Goal: Obtain resource: Download file/media

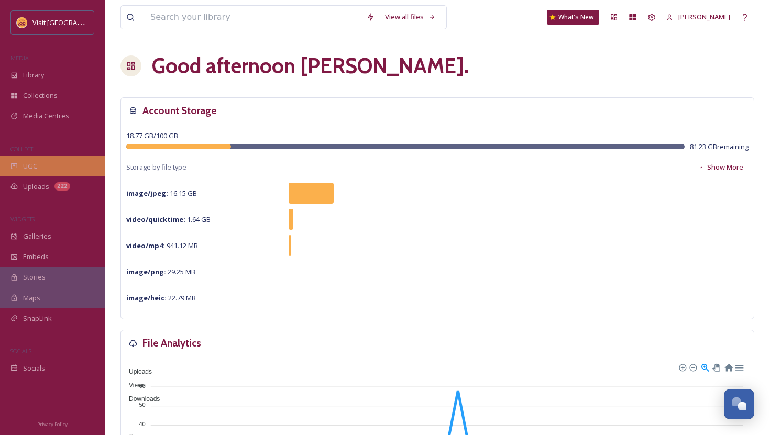
click at [60, 170] on div "UGC" at bounding box center [52, 166] width 105 height 20
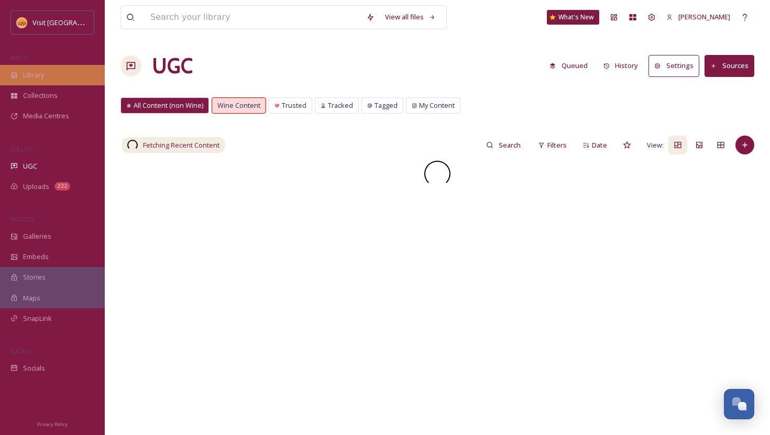
click at [40, 69] on div "Library" at bounding box center [52, 75] width 105 height 20
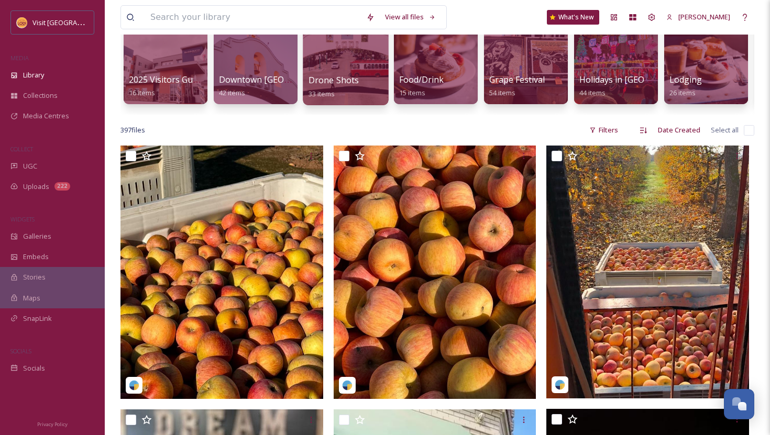
scroll to position [115, 0]
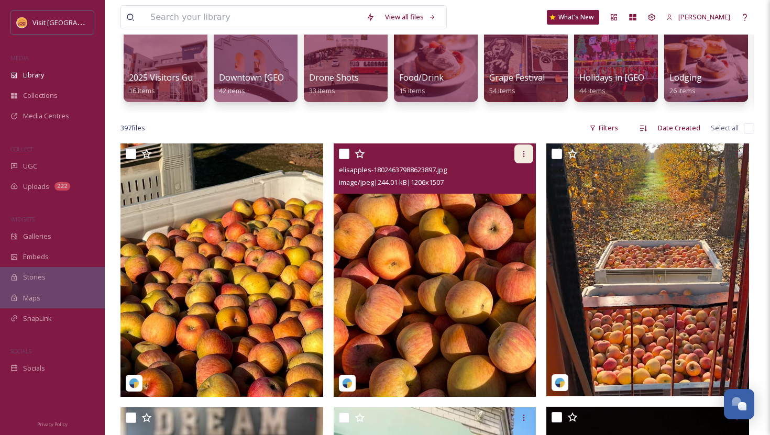
click at [524, 162] on div at bounding box center [523, 154] width 19 height 19
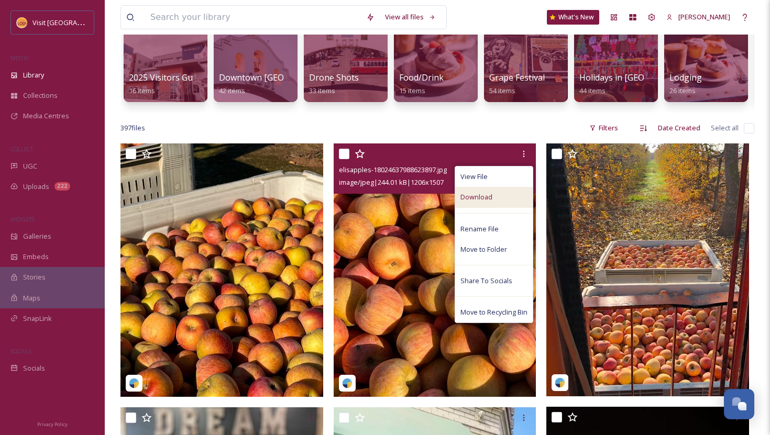
click at [491, 196] on span "Download" at bounding box center [476, 197] width 32 height 10
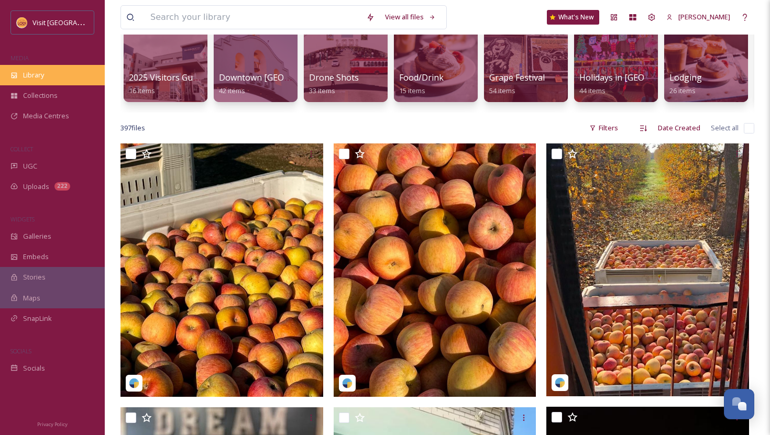
click at [61, 71] on div "Library" at bounding box center [52, 75] width 105 height 20
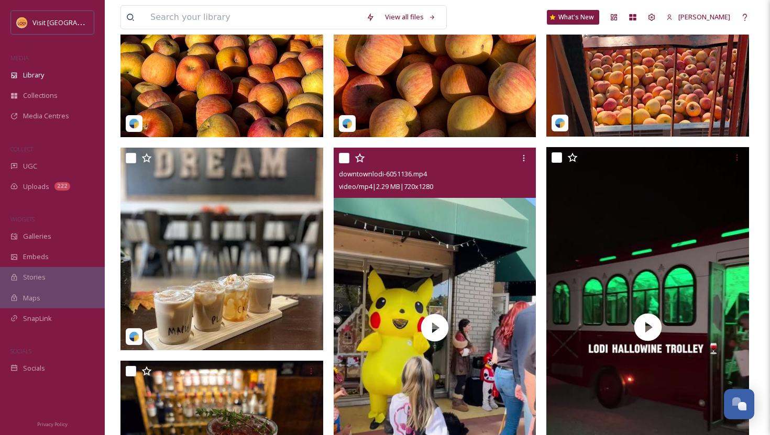
scroll to position [381, 0]
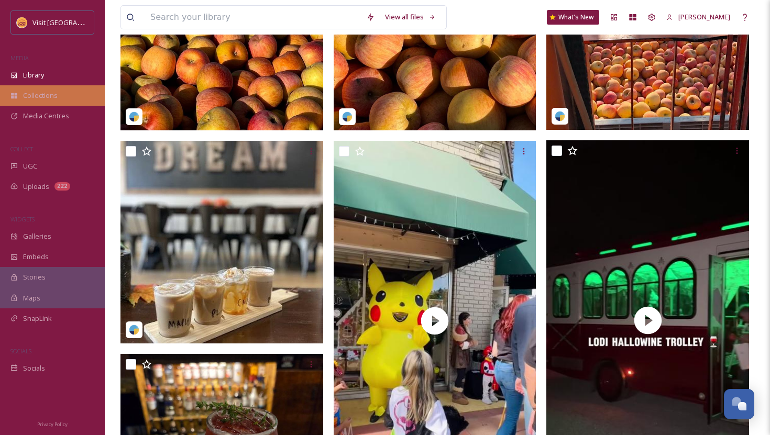
click at [42, 91] on span "Collections" at bounding box center [40, 96] width 35 height 10
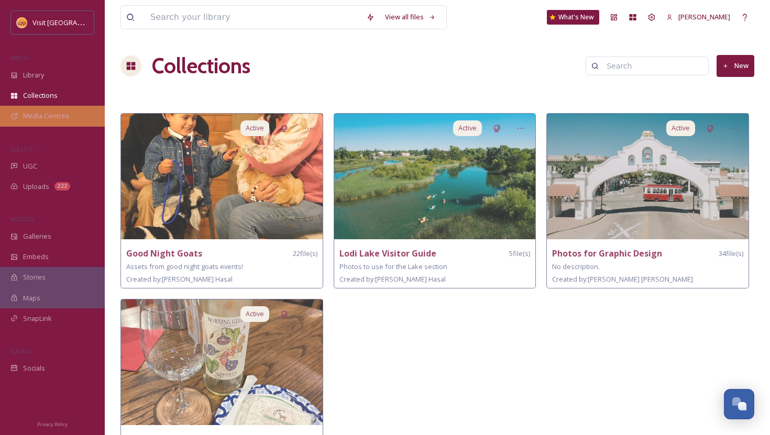
click at [47, 116] on span "Media Centres" at bounding box center [46, 116] width 46 height 10
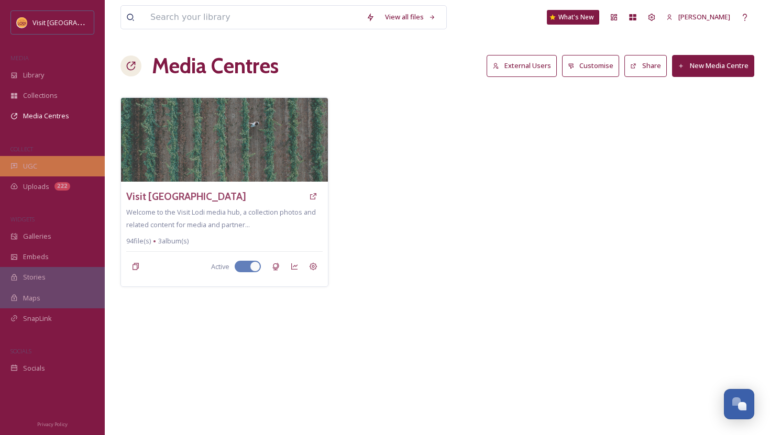
click at [51, 165] on div "UGC" at bounding box center [52, 166] width 105 height 20
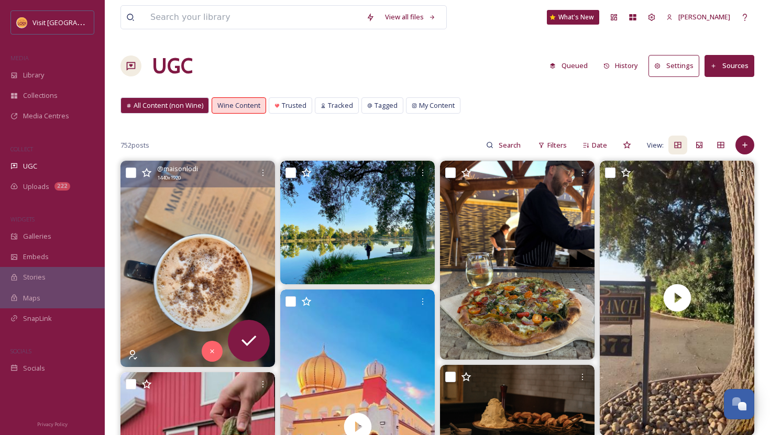
click at [224, 231] on img at bounding box center [197, 264] width 154 height 206
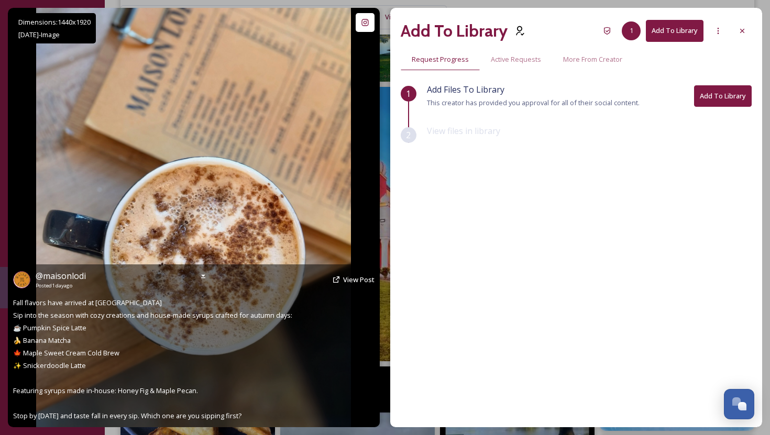
scroll to position [299, 0]
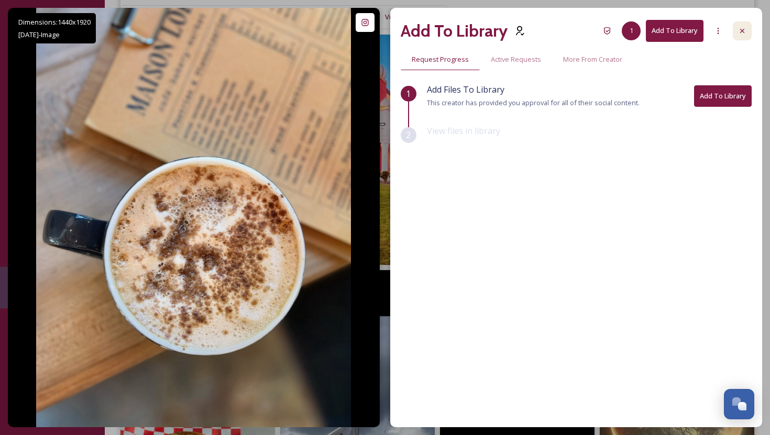
click at [744, 31] on icon at bounding box center [742, 31] width 8 height 8
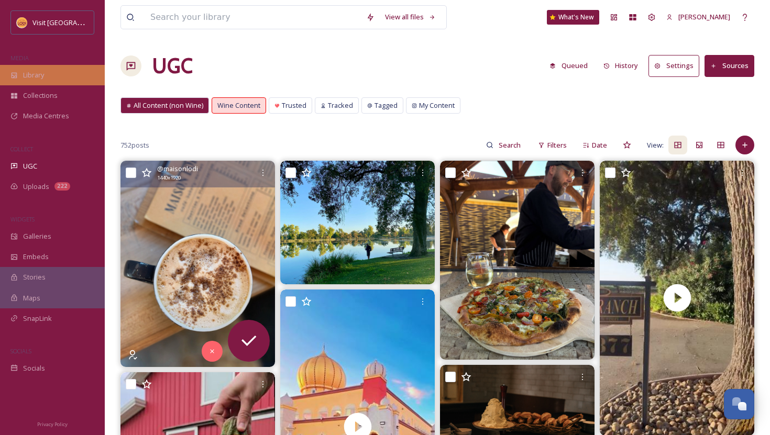
click at [67, 72] on div "Library" at bounding box center [52, 75] width 105 height 20
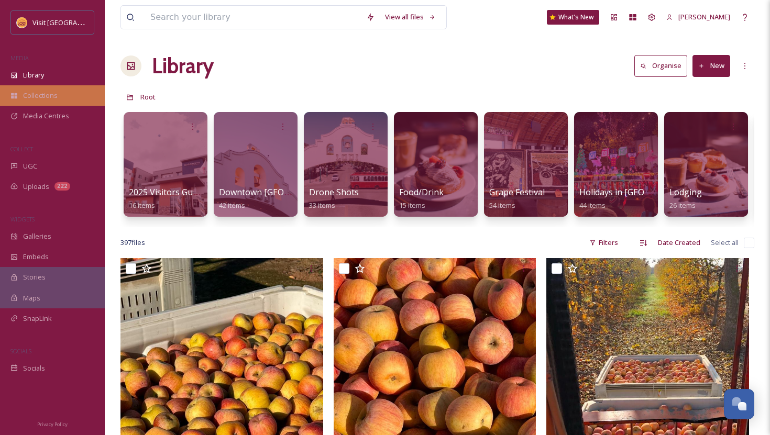
click at [46, 94] on span "Collections" at bounding box center [40, 96] width 35 height 10
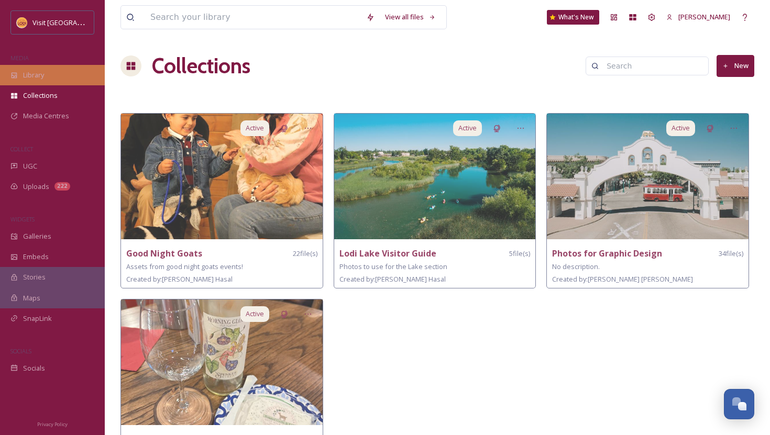
click at [31, 82] on div "Library" at bounding box center [52, 75] width 105 height 20
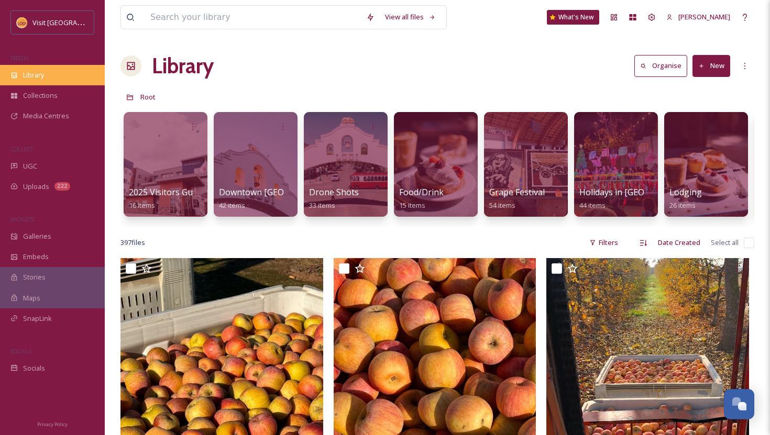
click at [57, 79] on div "Library" at bounding box center [52, 75] width 105 height 20
